Goal: Task Accomplishment & Management: Use online tool/utility

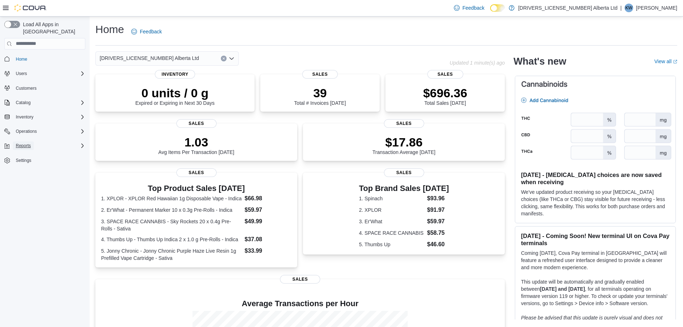
click at [24, 141] on span "Reports" at bounding box center [23, 145] width 15 height 9
click at [24, 173] on span "Reports" at bounding box center [20, 176] width 15 height 6
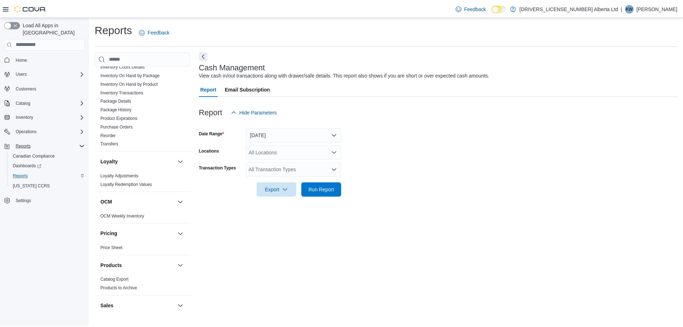
scroll to position [530, 0]
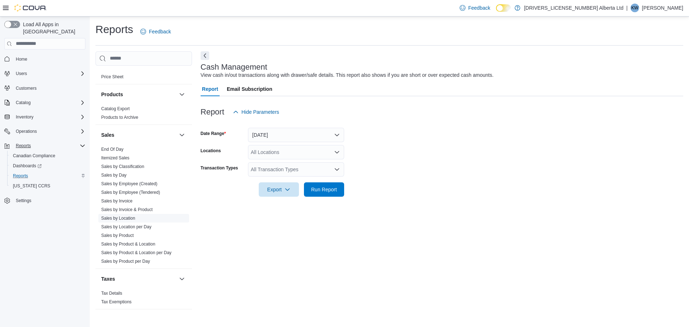
click at [126, 216] on link "Sales by Location" at bounding box center [118, 218] width 34 height 5
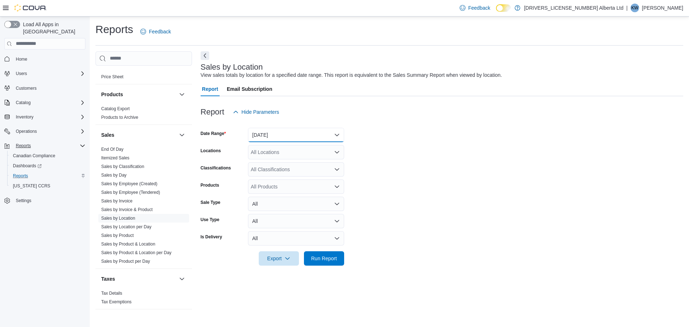
click at [271, 131] on button "Yesterday" at bounding box center [296, 135] width 96 height 14
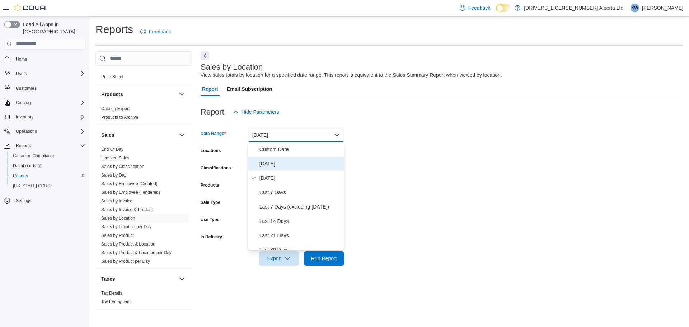
click at [276, 160] on span "Today" at bounding box center [300, 163] width 82 height 9
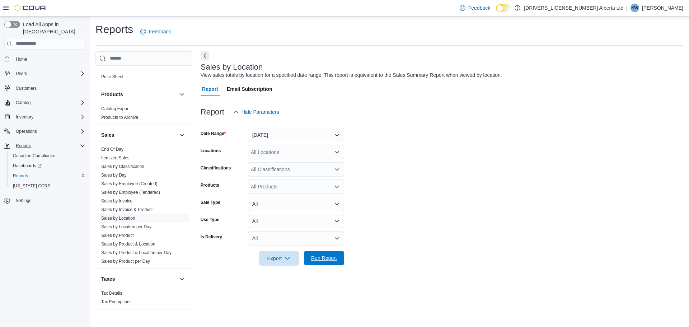
click at [318, 252] on span "Run Report" at bounding box center [324, 258] width 32 height 14
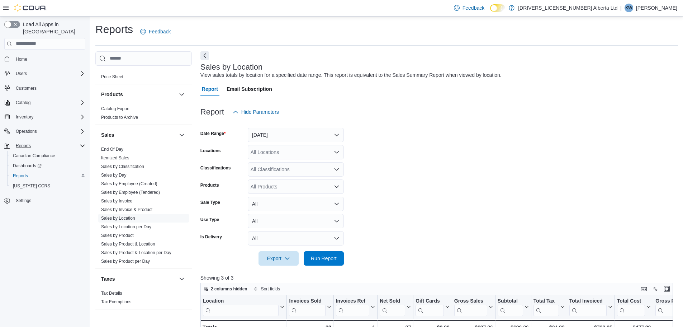
scroll to position [72, 0]
